Goal: Information Seeking & Learning: Find specific fact

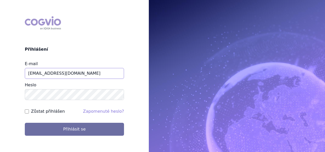
click at [79, 74] on input "[EMAIL_ADDRESS][DOMAIN_NAME]" at bounding box center [74, 73] width 99 height 11
type input "a"
type input "jana.sipkova@vzp.cz"
click at [45, 114] on label "Zůstat přihlášen" at bounding box center [48, 111] width 34 height 6
click at [29, 113] on input "Zůstat přihlášen" at bounding box center [27, 111] width 4 height 4
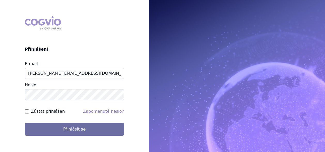
checkbox input "true"
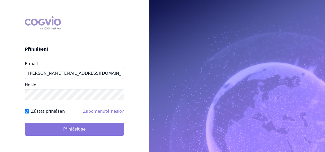
drag, startPoint x: 45, startPoint y: 114, endPoint x: 51, endPoint y: 129, distance: 16.0
click at [51, 129] on form "E-mail jana.sipkova@vzp.cz Heslo Zůstat přihlášen Zapomenuté heslo? Přihlásit se" at bounding box center [74, 98] width 99 height 75
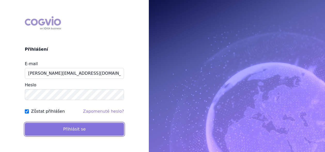
click at [51, 129] on button "Přihlásit se" at bounding box center [74, 129] width 99 height 13
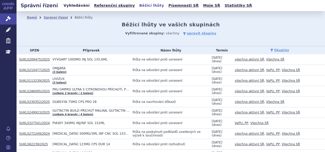
click at [78, 7] on link "Vyhledávání" at bounding box center [76, 5] width 29 height 7
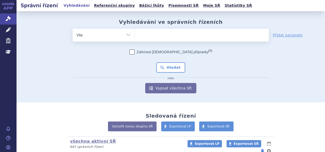
click at [206, 34] on ul at bounding box center [202, 34] width 134 height 11
click at [135, 34] on select at bounding box center [135, 34] width 0 height 13
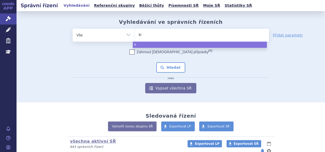
type input "kis"
type input "kisq"
type input "[MEDICAL_DATA]"
select select "kisqali"
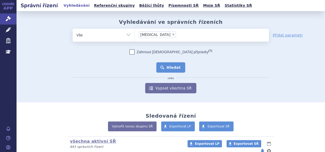
click at [162, 66] on button "Hledat" at bounding box center [170, 67] width 29 height 10
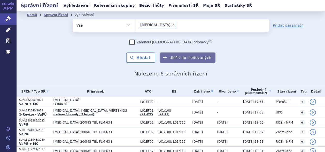
click at [151, 26] on li "× kisqali" at bounding box center [157, 25] width 37 height 6
click at [135, 26] on select "kisqali" at bounding box center [135, 25] width 0 height 13
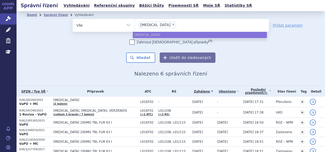
click at [151, 26] on li "× kisqali" at bounding box center [157, 25] width 37 height 6
click at [135, 26] on select "kisqali" at bounding box center [135, 25] width 0 height 13
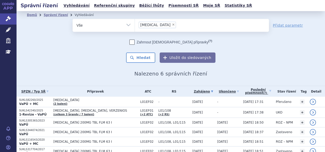
click at [172, 25] on span "×" at bounding box center [173, 24] width 3 height 3
click at [135, 25] on select "kisqali" at bounding box center [135, 25] width 0 height 13
select select
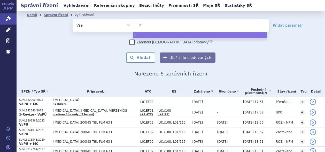
type input "tre"
type input "trem"
type input "tremf"
type input "tremfya"
select select "tremfya"
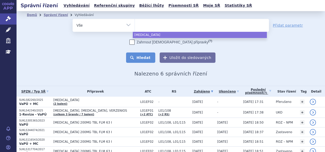
click at [143, 57] on button "Hledat" at bounding box center [140, 57] width 29 height 10
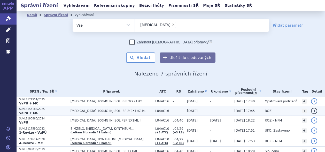
click at [29, 110] on p "SUKLS154185/2025" at bounding box center [43, 109] width 49 height 4
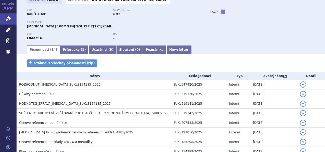
scroll to position [75, 0]
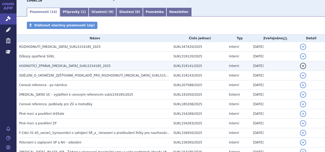
click at [59, 65] on span "HODNOTÍCÍ_ZPRÁVA_TREMFYA_SUKLS154185_2025" at bounding box center [65, 66] width 92 height 4
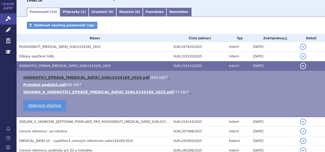
click at [65, 77] on link "HODNOTÍCÍ_ZPRÁVA_TREMFYA_SUKLS154185_2025.pdf" at bounding box center [86, 77] width 127 height 4
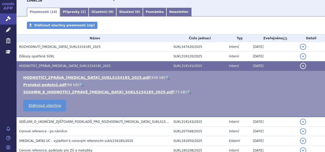
scroll to position [0, 0]
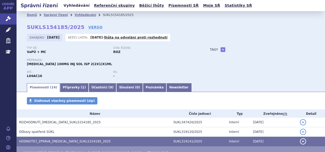
click at [75, 6] on link "Vyhledávání" at bounding box center [76, 5] width 29 height 7
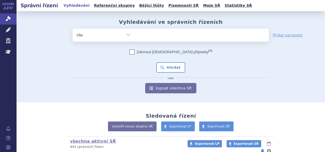
click at [169, 36] on ul at bounding box center [202, 34] width 134 height 11
click at [135, 36] on select at bounding box center [135, 34] width 0 height 13
click at [169, 36] on ul at bounding box center [202, 34] width 134 height 11
click at [135, 36] on select at bounding box center [135, 34] width 0 height 13
click at [169, 36] on ul at bounding box center [202, 34] width 134 height 11
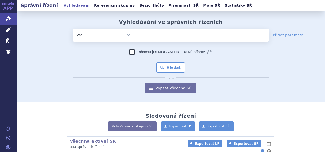
click at [135, 36] on select at bounding box center [135, 34] width 0 height 13
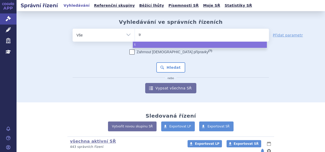
type input "tre"
type input "trem"
type input "tremfy"
type input "tremfyi"
type input "tremfyia"
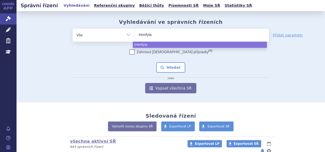
type input "tremfyia)"
type input "tremfyi"
type input "tremfya"
select select "tremfya"
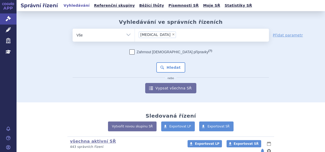
click at [165, 62] on div "Zahrnout bratrské přípravky (?) * Pozor, hledání dle vyhledávacího parametru In…" at bounding box center [171, 71] width 196 height 44
click at [167, 65] on button "Hledat" at bounding box center [170, 67] width 29 height 10
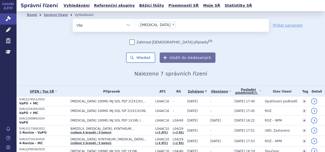
click at [172, 24] on span "×" at bounding box center [173, 24] width 3 height 3
click at [135, 24] on select "tremfya" at bounding box center [135, 25] width 0 height 13
click at [153, 24] on ul at bounding box center [202, 24] width 134 height 11
click at [135, 24] on select "tremfya" at bounding box center [135, 25] width 0 height 13
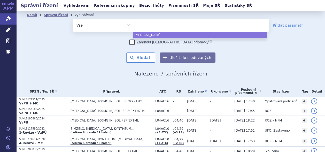
click at [155, 28] on ul at bounding box center [202, 24] width 134 height 11
click at [135, 28] on select "tremfya" at bounding box center [135, 25] width 0 height 13
select select "tremfya"
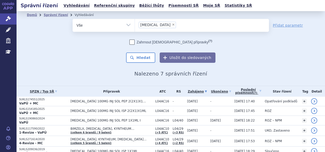
type input "tremfya"
select select
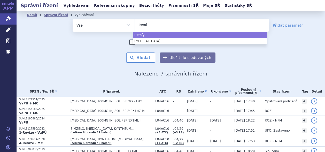
type input "trem"
type input "tr"
type input "t"
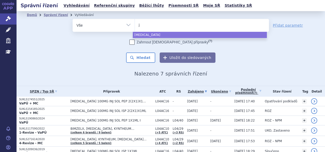
type input "ja"
type input "jard"
type input "jardian"
type input "jardianc"
type input "jardiance"
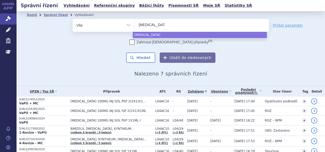
select select "jardiance"
click at [110, 51] on div "Zahrnout bratrské přípravky (?) * Pozor, hledání dle vyhledávacího parametru In…" at bounding box center [171, 51] width 196 height 23
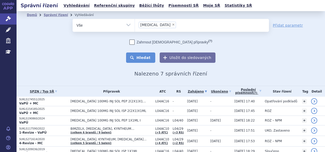
click at [135, 58] on button "Hledat" at bounding box center [140, 57] width 29 height 10
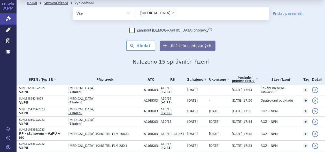
scroll to position [8, 0]
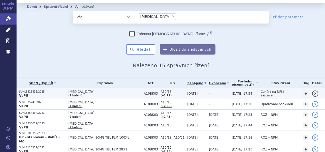
click at [32, 93] on p "SUKLS325835/2025" at bounding box center [42, 92] width 47 height 4
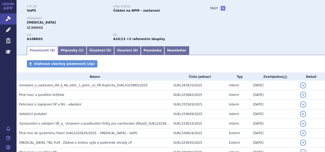
scroll to position [77, 0]
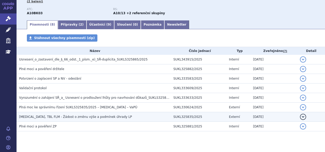
click at [61, 115] on span "[MEDICAL_DATA], TBL FLM - Žádost o změnu výše a podmínek úhrady LP" at bounding box center [75, 117] width 113 height 4
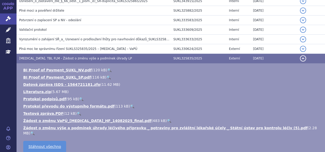
scroll to position [139, 0]
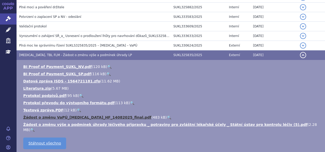
click at [93, 115] on link "Žádost o změnu VaPÚ_Jardiance_HF_14082025_final.pdf" at bounding box center [87, 117] width 128 height 4
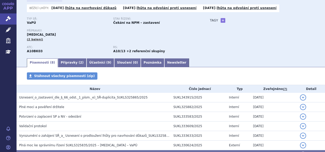
scroll to position [0, 0]
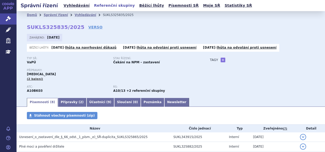
click at [92, 5] on link "Referenční skupiny" at bounding box center [114, 5] width 44 height 7
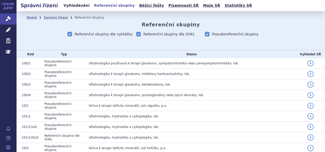
click at [74, 6] on link "Vyhledávání" at bounding box center [76, 5] width 29 height 7
click at [76, 7] on link "Vyhledávání" at bounding box center [76, 5] width 29 height 7
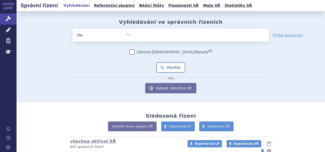
click at [150, 35] on ul at bounding box center [202, 34] width 134 height 11
click at [135, 35] on select at bounding box center [135, 34] width 0 height 13
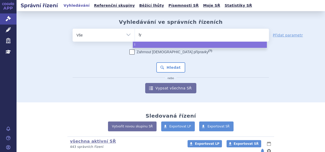
type input "lyn"
type input "lynp"
type input "lynpa"
type input "lynparz"
type input "lynparza"
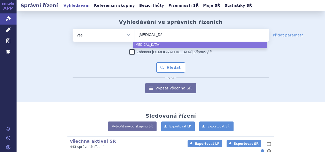
select select "lynparza"
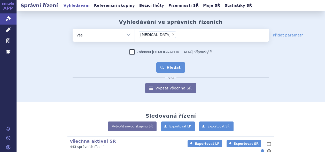
click at [170, 67] on button "Hledat" at bounding box center [170, 67] width 29 height 10
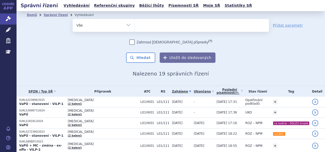
select select
type input "re"
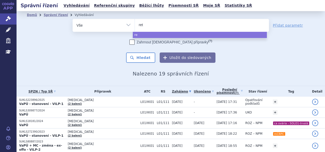
type input "rets"
type input "retse"
type input "rets"
type input "r"
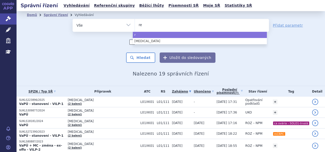
type input "ret"
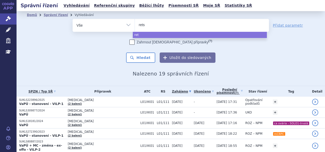
type input "retse"
type input "retsevm"
type input "retsevmo"
select select "retsevmo"
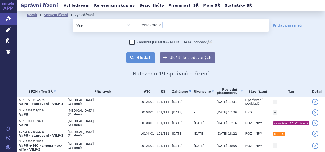
click at [134, 55] on button "Hledat" at bounding box center [140, 57] width 29 height 10
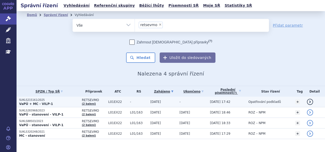
click at [26, 100] on p "SUKLS215161/2025" at bounding box center [49, 100] width 60 height 4
